Goal: Task Accomplishment & Management: Complete application form

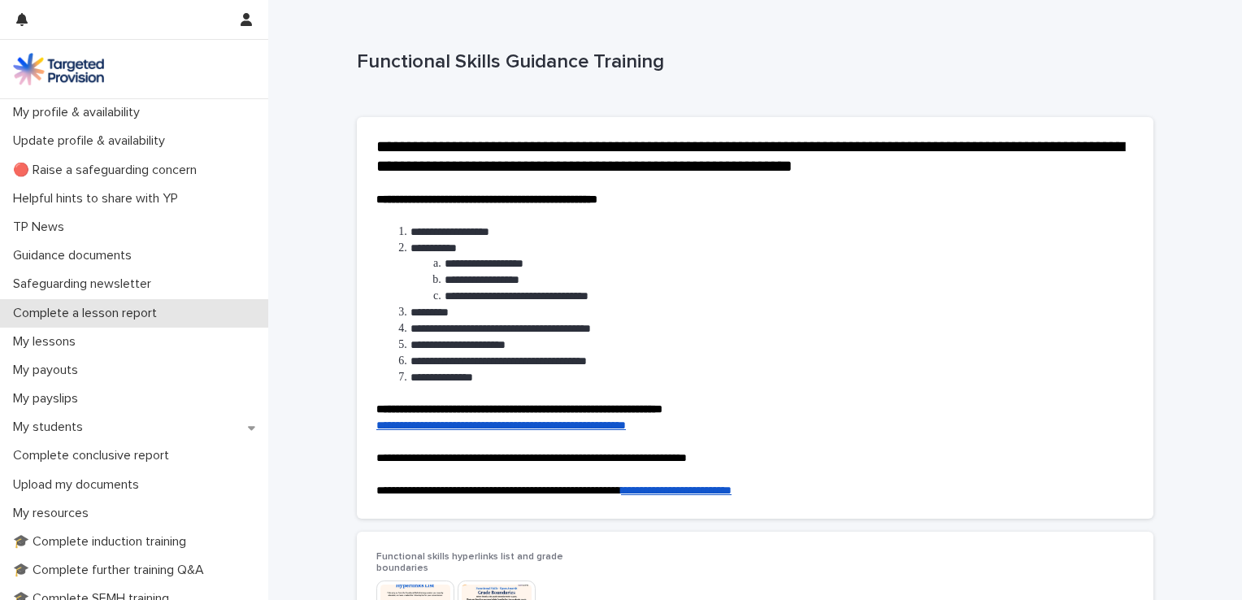
click at [76, 310] on p "Complete a lesson report" at bounding box center [88, 313] width 163 height 15
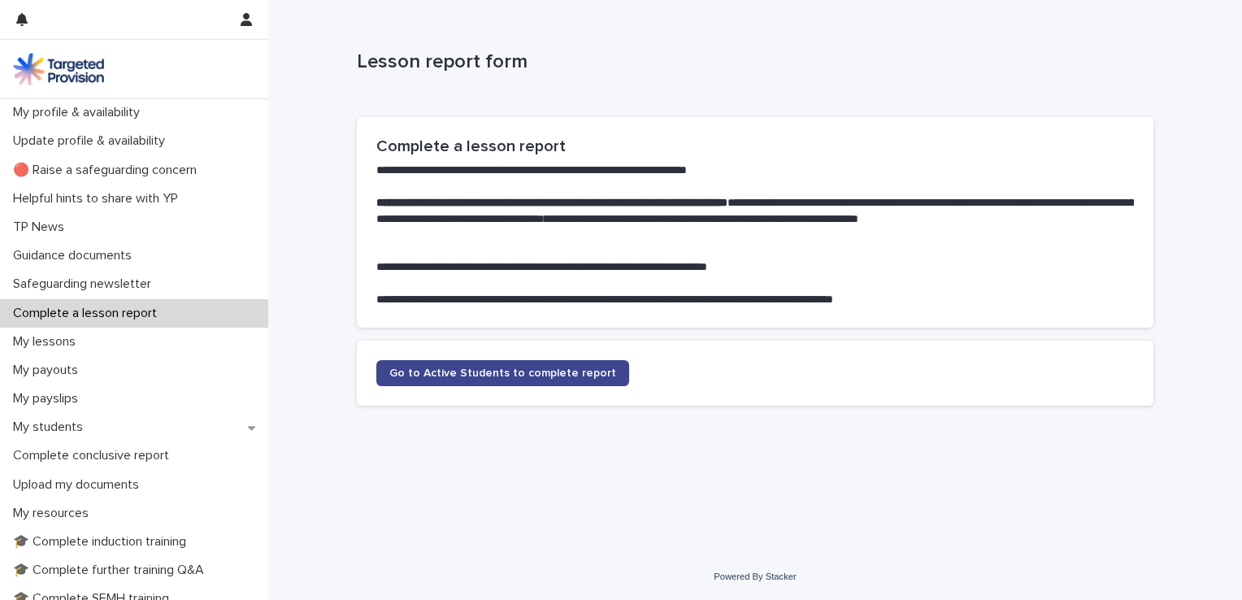
click at [526, 373] on span "Go to Active Students to complete report" at bounding box center [502, 372] width 227 height 11
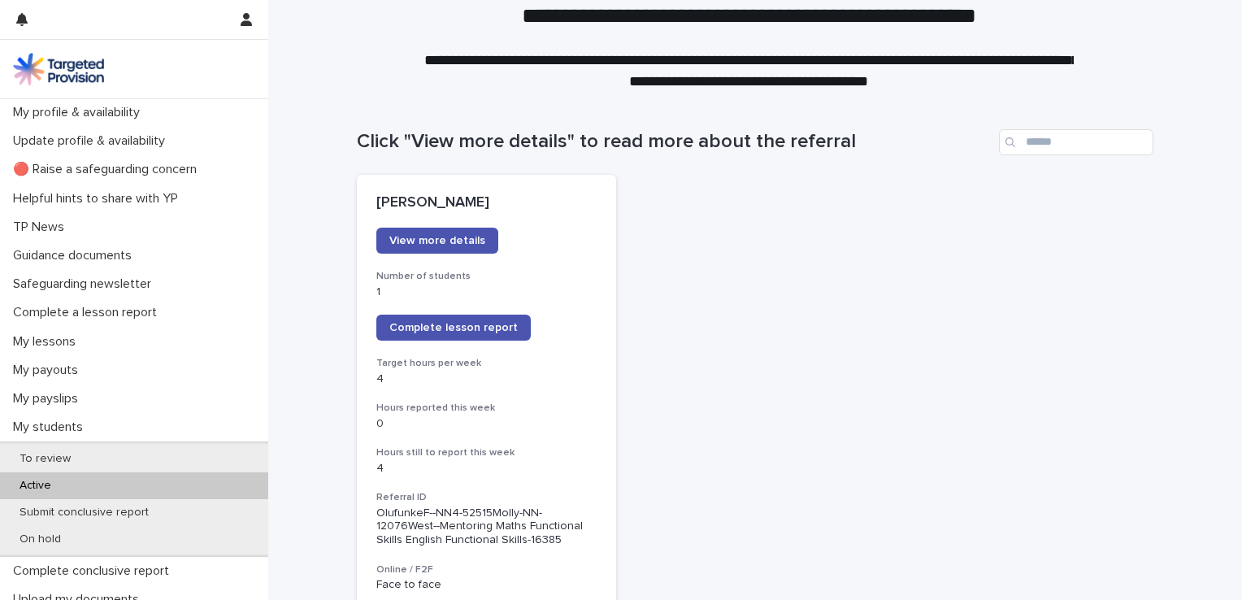
scroll to position [63, 0]
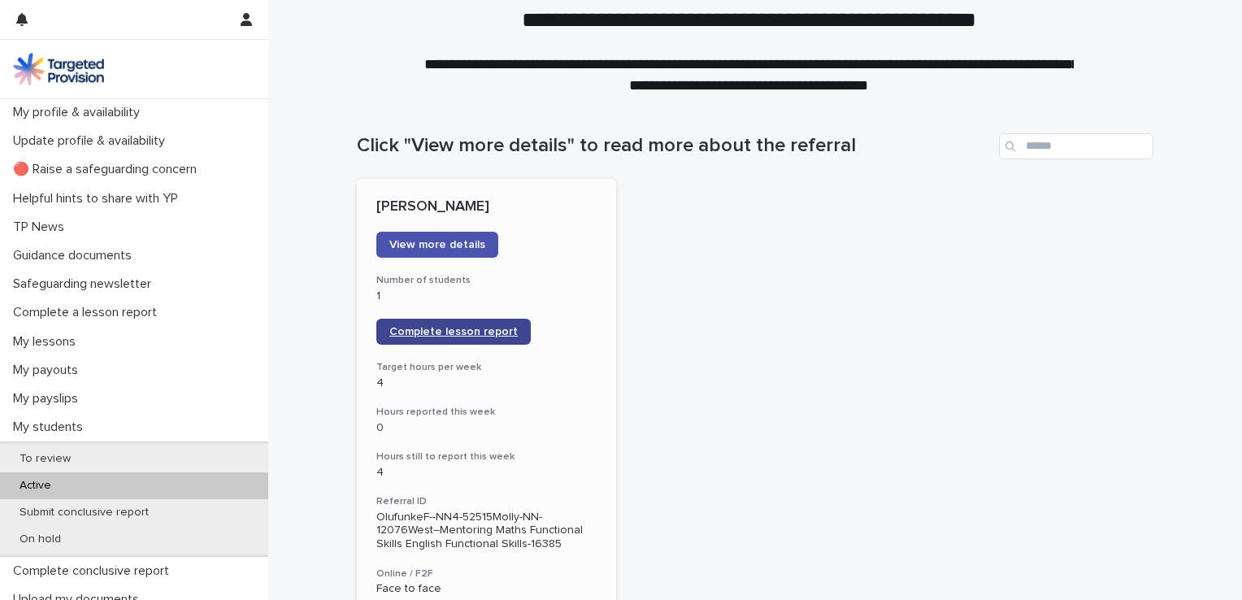
click at [479, 327] on span "Complete lesson report" at bounding box center [453, 331] width 128 height 11
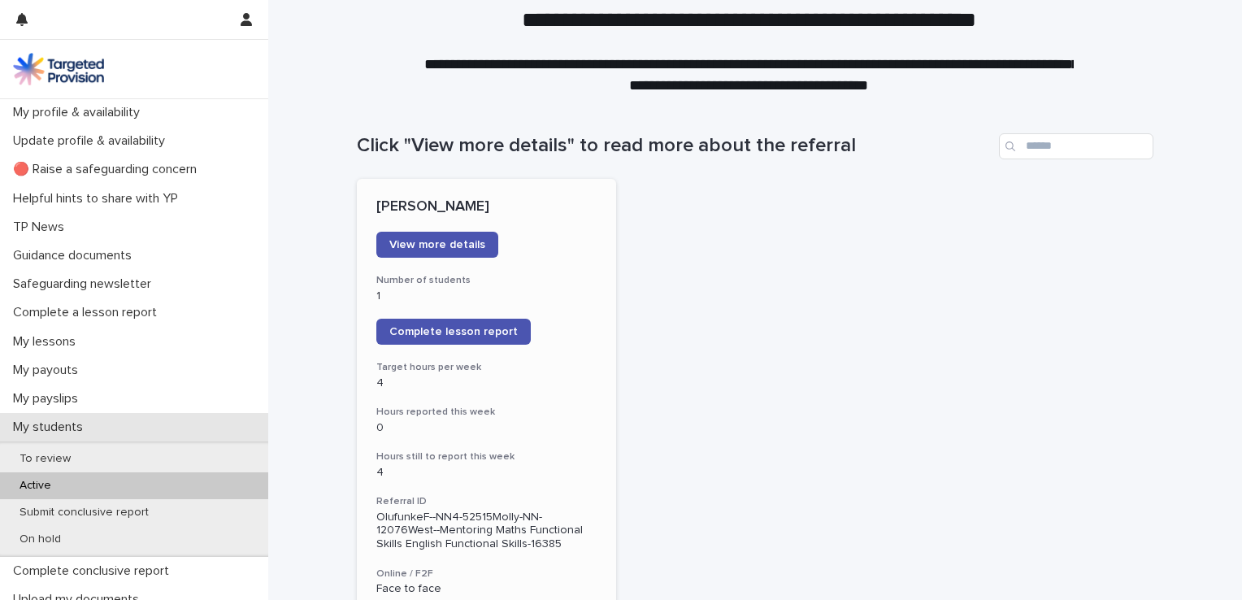
click at [65, 423] on p "My students" at bounding box center [51, 427] width 89 height 15
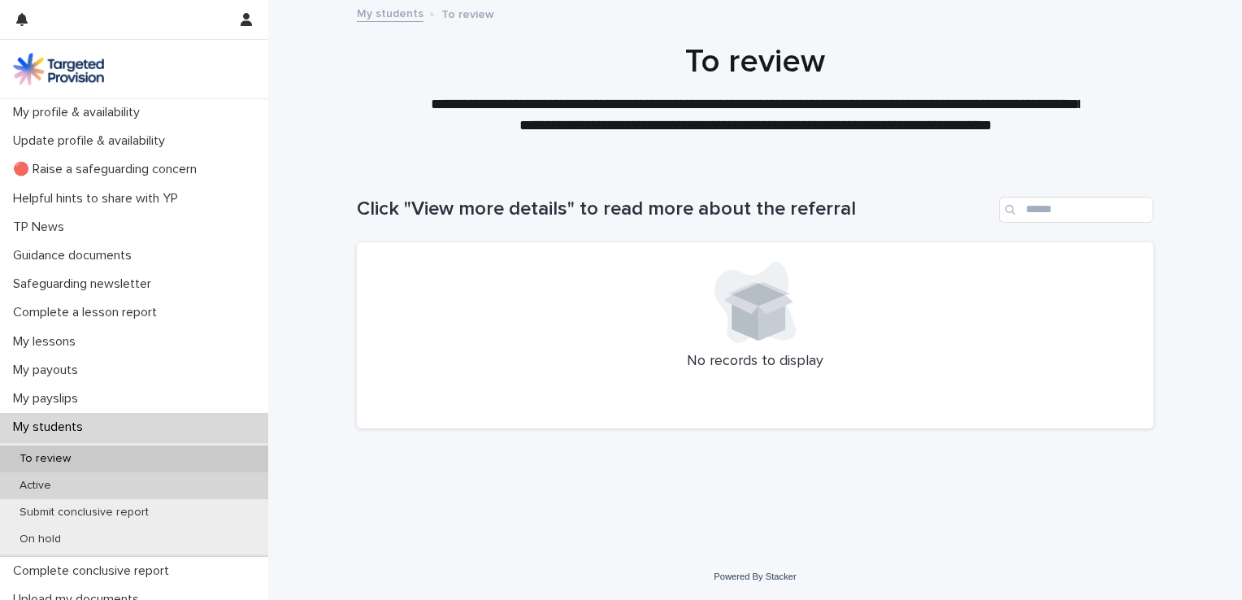
click at [40, 482] on p "Active" at bounding box center [36, 486] width 58 height 14
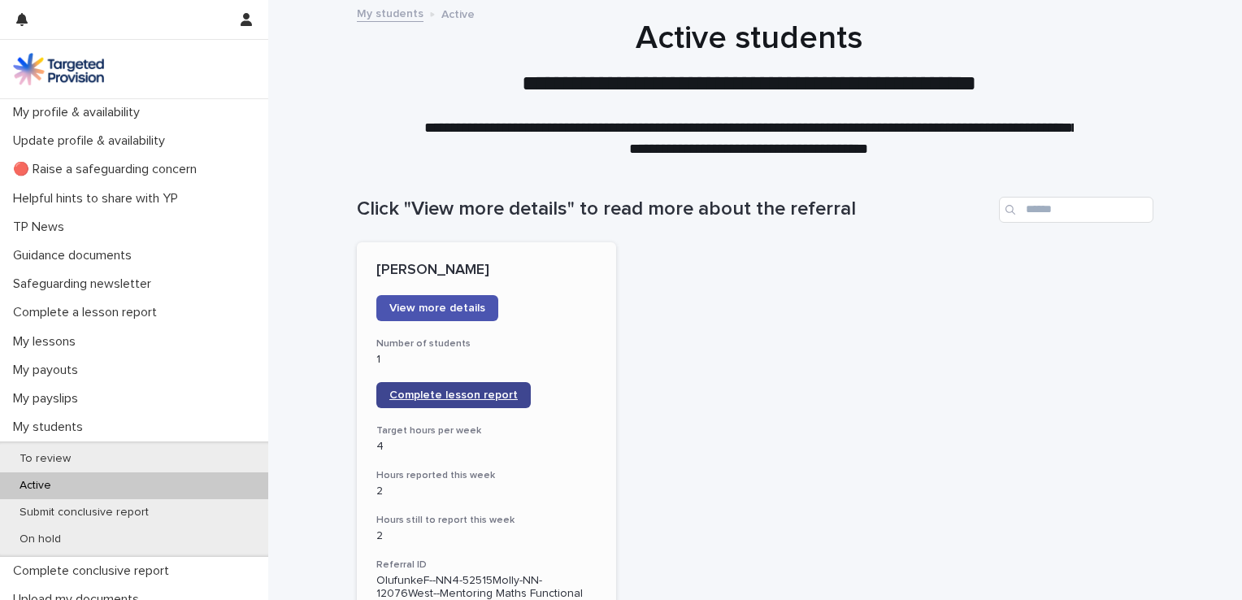
click at [409, 389] on span "Complete lesson report" at bounding box center [453, 394] width 128 height 11
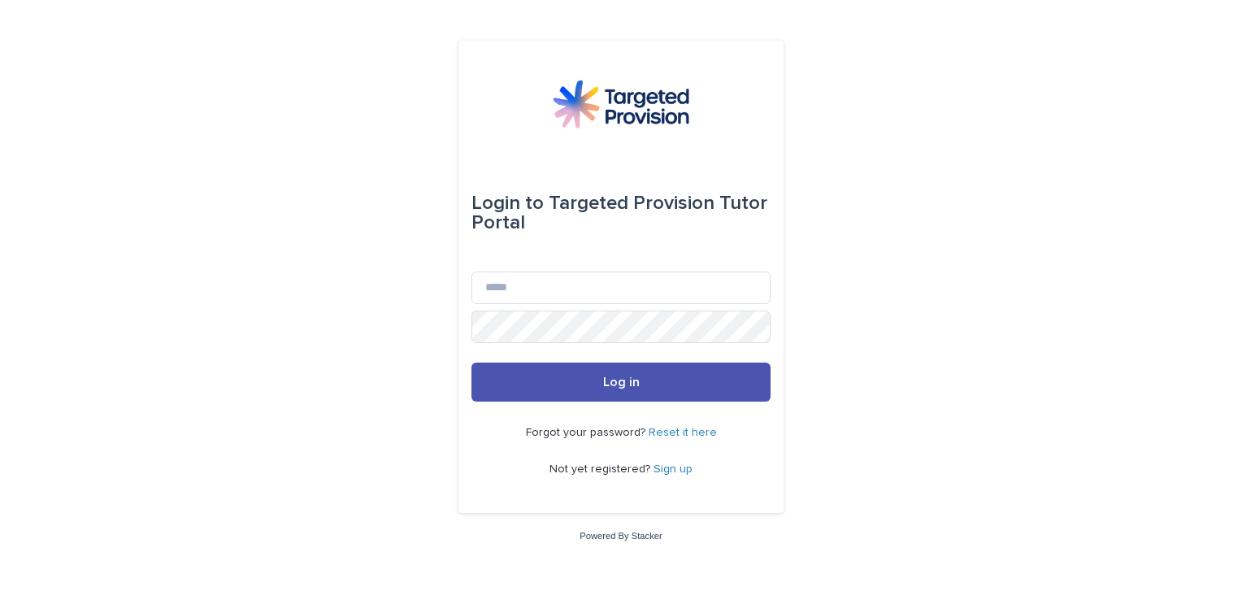
click at [542, 304] on div "Email" at bounding box center [621, 291] width 299 height 39
click at [525, 282] on input "Email" at bounding box center [621, 288] width 299 height 33
type input "**********"
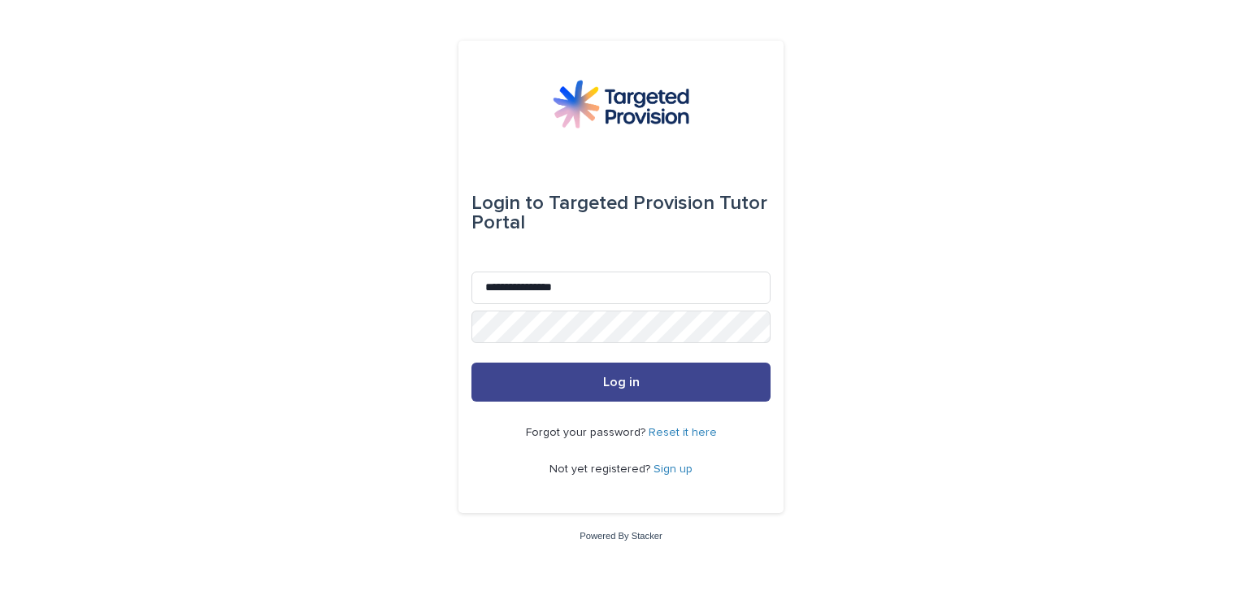
click at [606, 386] on span "Log in" at bounding box center [621, 382] width 37 height 13
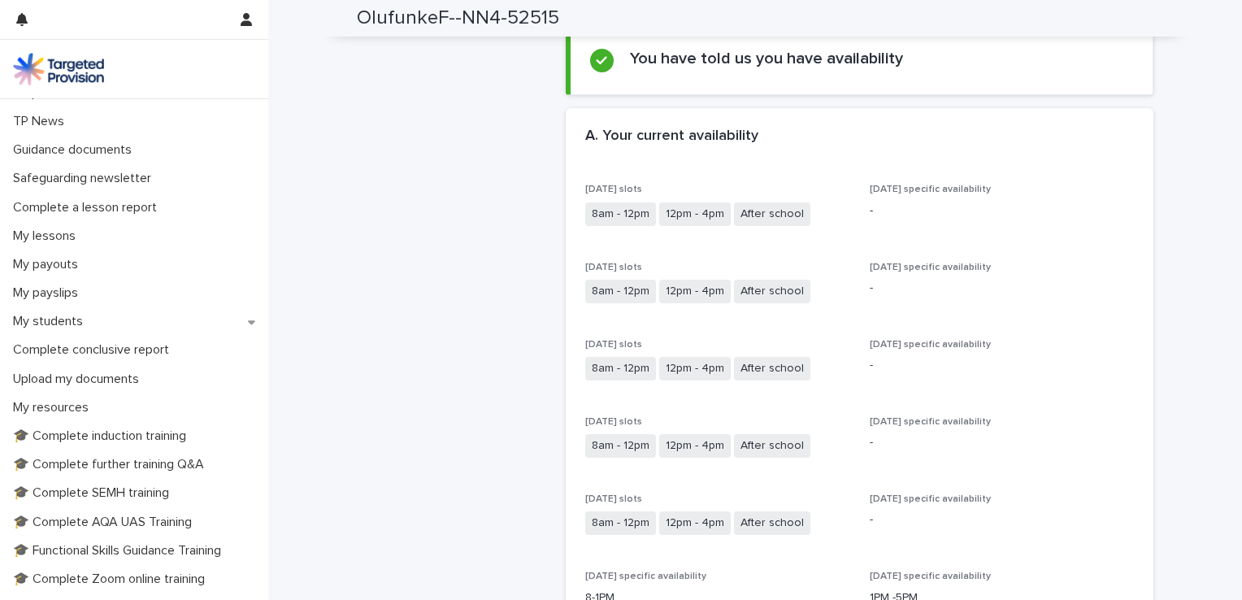
scroll to position [103, 0]
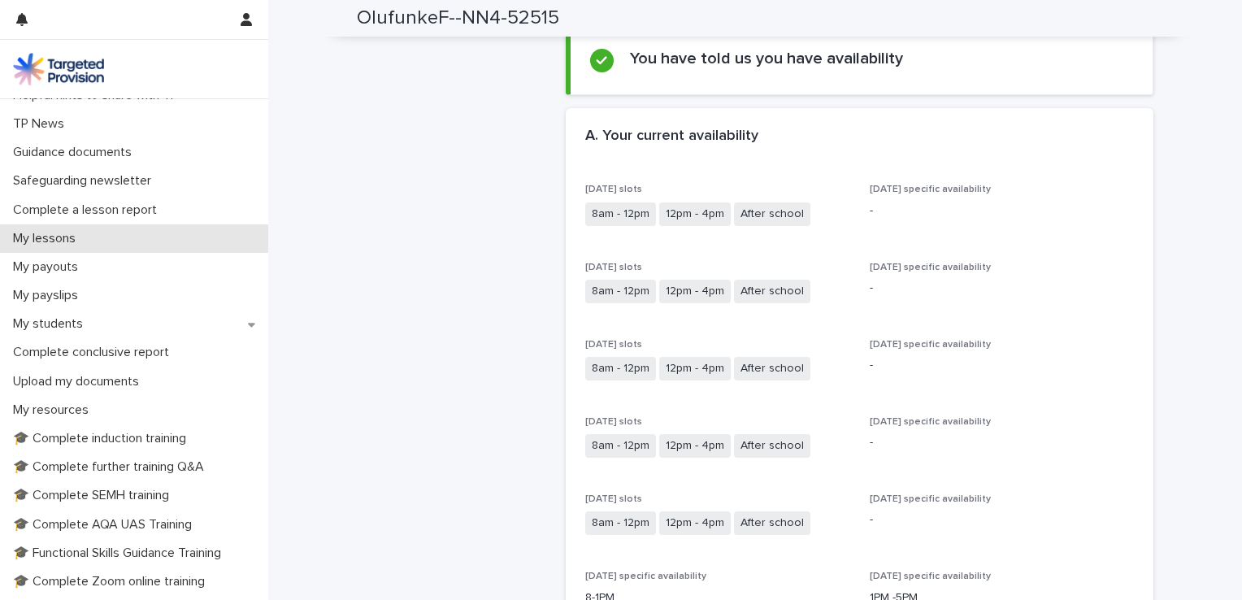
click at [55, 231] on p "My lessons" at bounding box center [48, 238] width 82 height 15
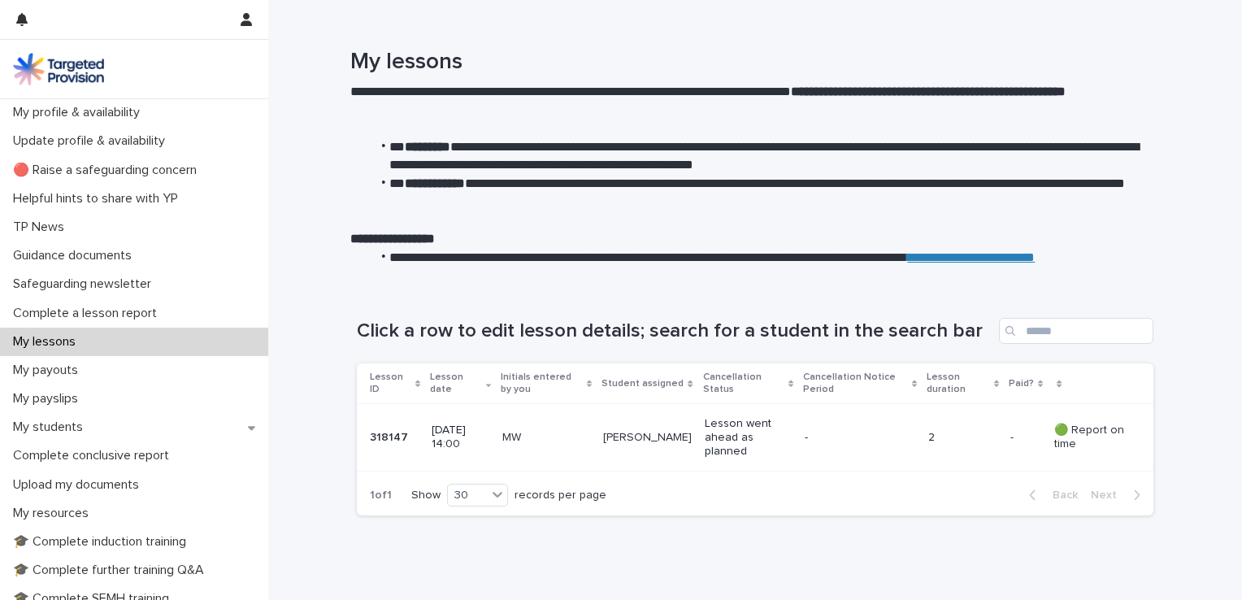
click at [446, 430] on p "[DATE] 14:00" at bounding box center [460, 438] width 57 height 28
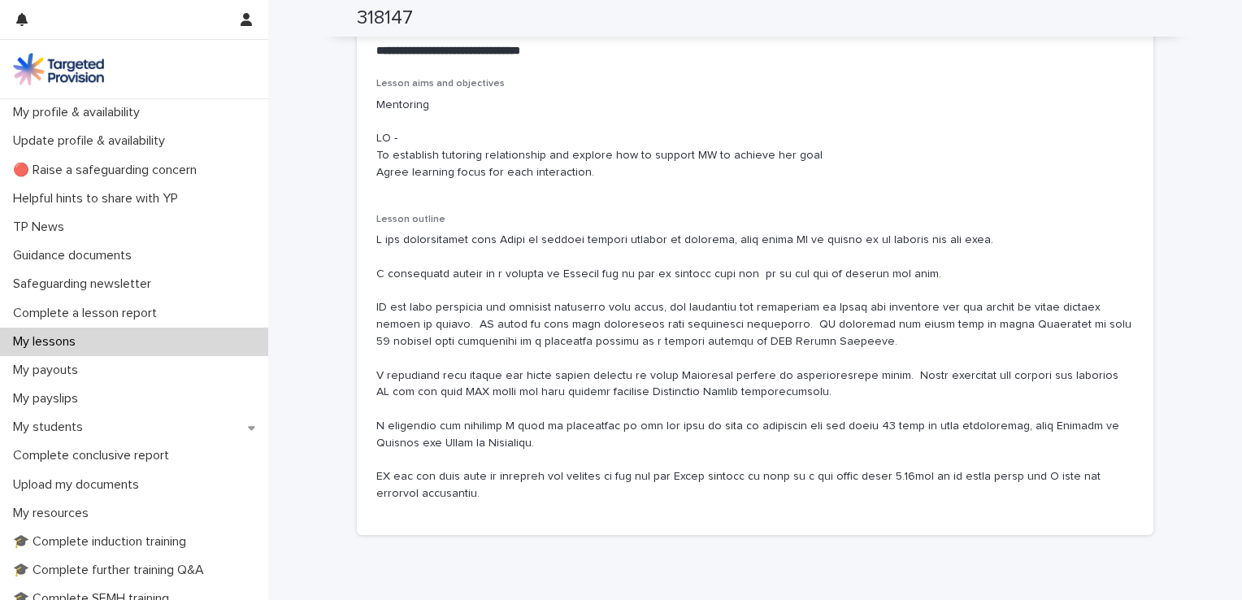
scroll to position [958, 0]
click at [875, 371] on p at bounding box center [755, 365] width 758 height 271
click at [848, 395] on p at bounding box center [755, 365] width 758 height 271
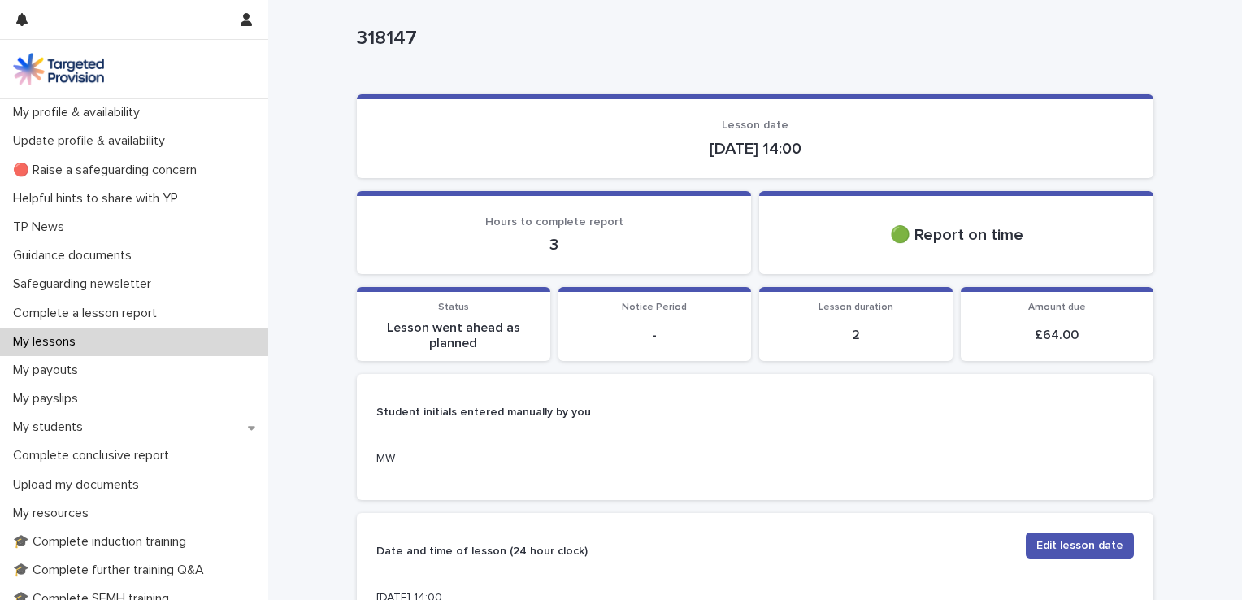
scroll to position [0, 0]
